Goal: Information Seeking & Learning: Learn about a topic

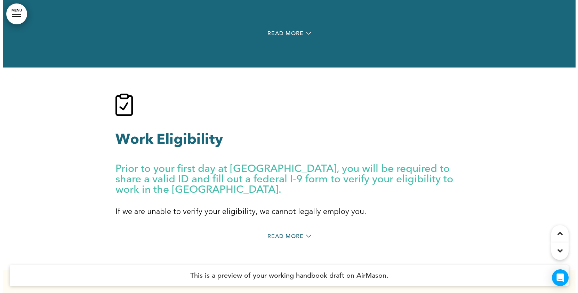
scroll to position [3904, 0]
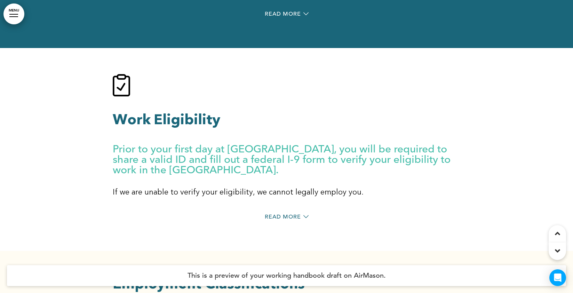
click at [16, 14] on div at bounding box center [13, 14] width 9 height 1
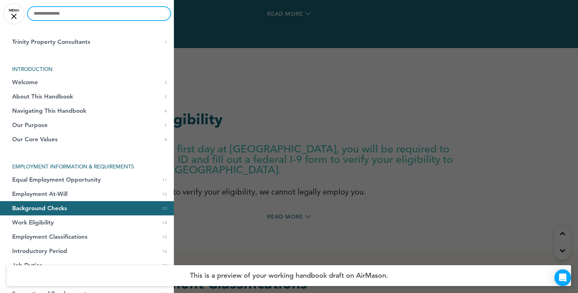
click at [105, 17] on input "text" at bounding box center [99, 13] width 143 height 13
type input "********"
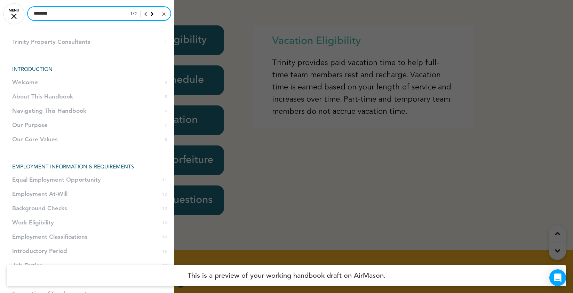
scroll to position [22217, 0]
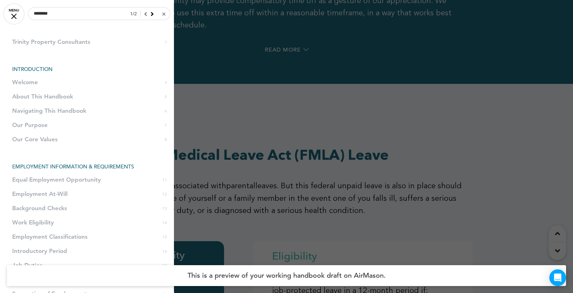
click at [294, 103] on div at bounding box center [286, 146] width 573 height 293
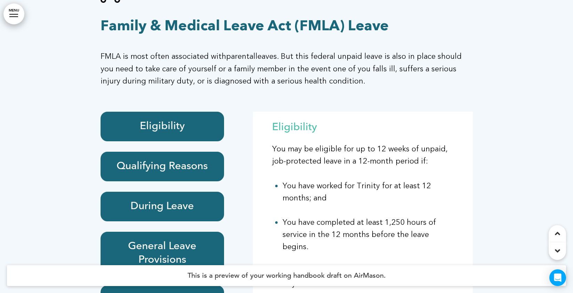
scroll to position [22323, 0]
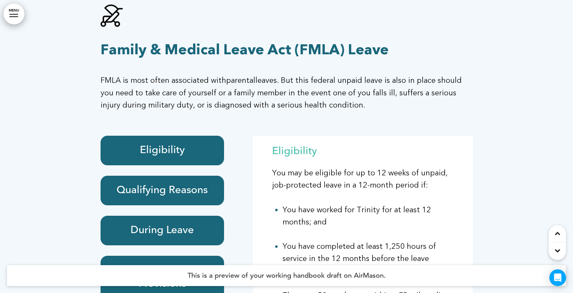
click at [182, 144] on h6 "Eligibility" at bounding box center [162, 151] width 108 height 14
click at [189, 176] on div "Qualifying Reasons" at bounding box center [163, 191] width 124 height 30
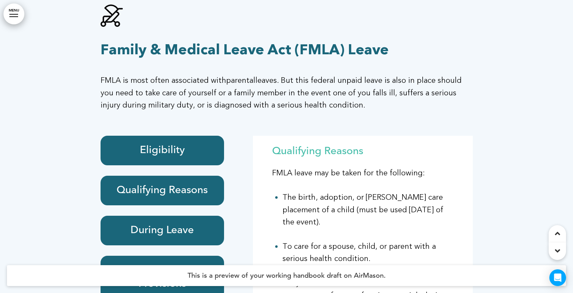
click at [195, 224] on h6 "During Leave" at bounding box center [162, 231] width 108 height 14
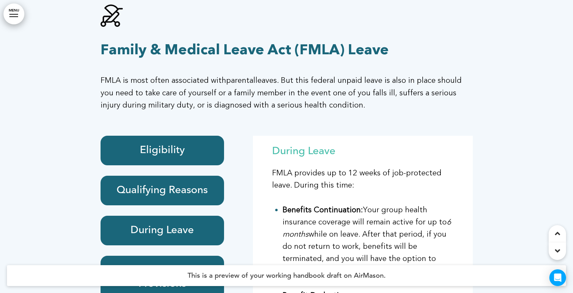
click at [198, 264] on h6 "General Leave Provisions" at bounding box center [162, 277] width 108 height 27
